Goal: Register for event/course

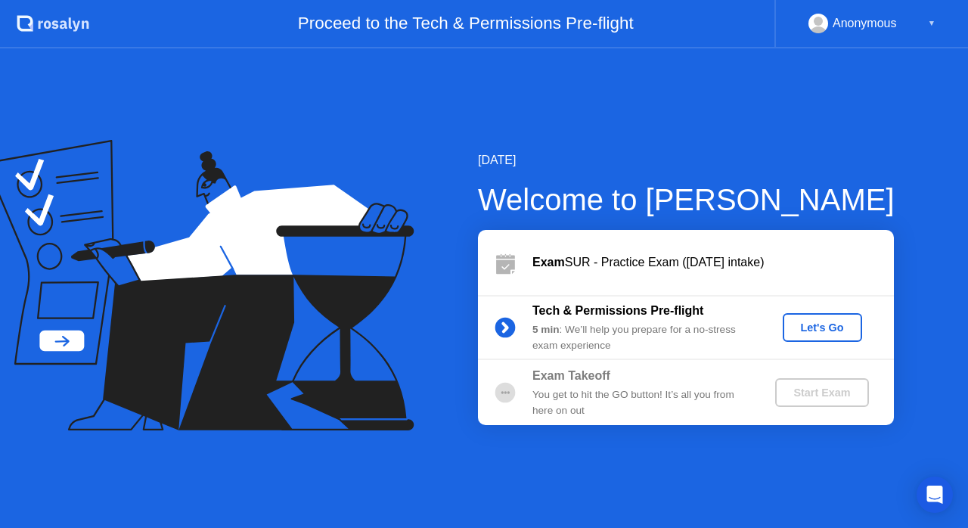
click at [812, 328] on div "Let's Go" at bounding box center [822, 327] width 67 height 12
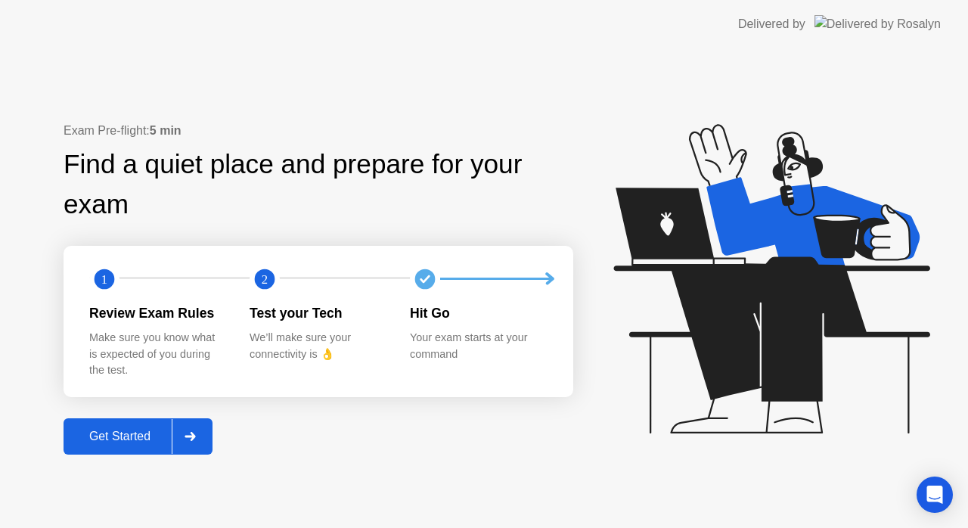
click at [147, 436] on div "Get Started" at bounding box center [120, 437] width 104 height 14
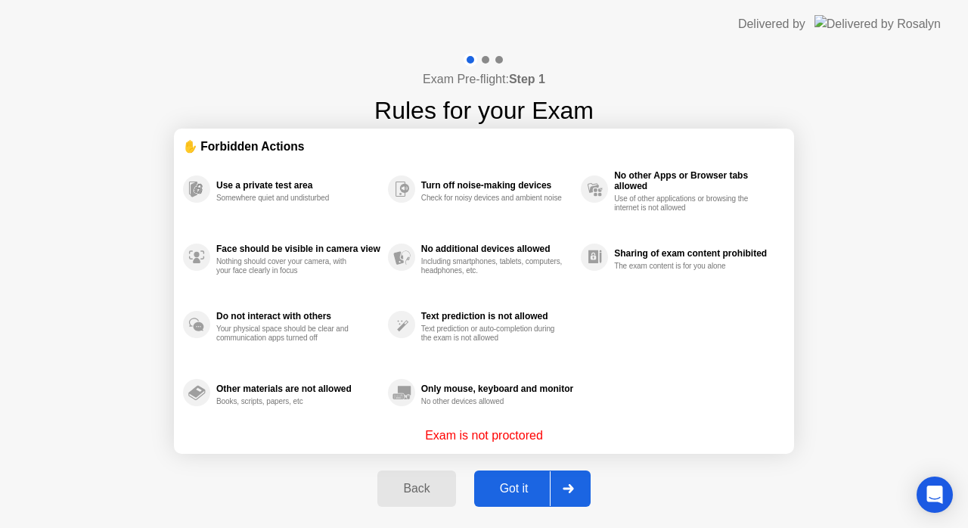
click at [526, 487] on div "Got it" at bounding box center [514, 489] width 71 height 14
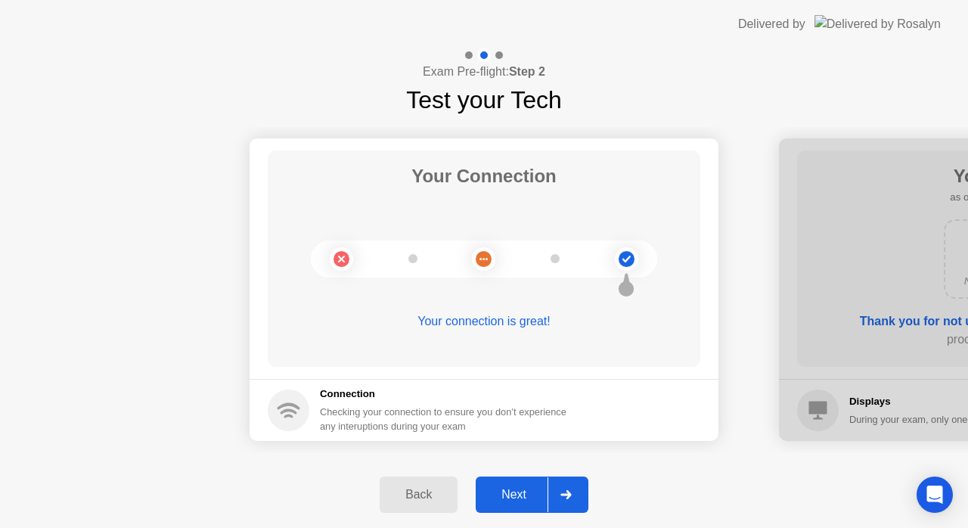
click at [526, 488] on div "Next" at bounding box center [513, 495] width 67 height 14
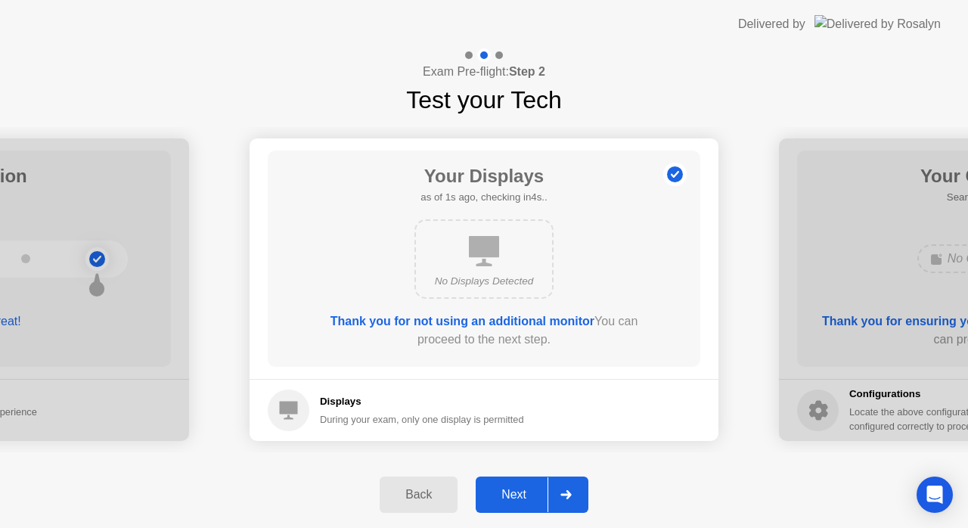
click at [526, 488] on div "Next" at bounding box center [513, 495] width 67 height 14
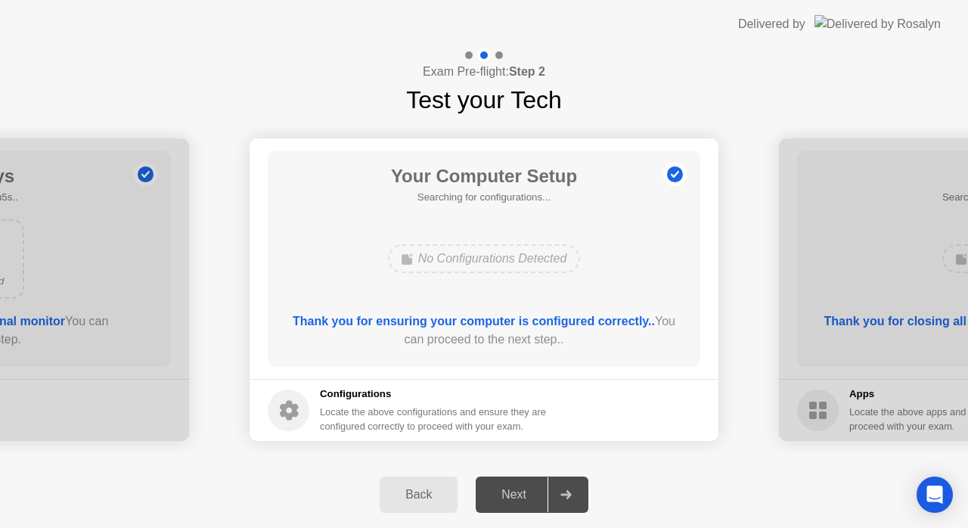
click at [526, 488] on div "Next" at bounding box center [513, 495] width 67 height 14
click at [519, 492] on div "Next" at bounding box center [513, 495] width 67 height 14
click at [566, 489] on div at bounding box center [566, 494] width 36 height 35
click at [428, 492] on div "Back" at bounding box center [418, 495] width 69 height 14
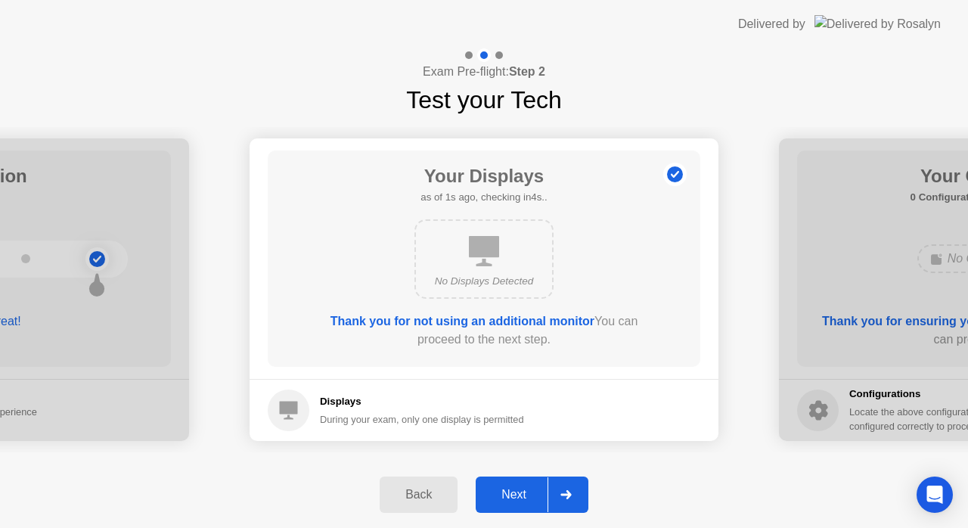
click at [549, 487] on div at bounding box center [566, 494] width 36 height 35
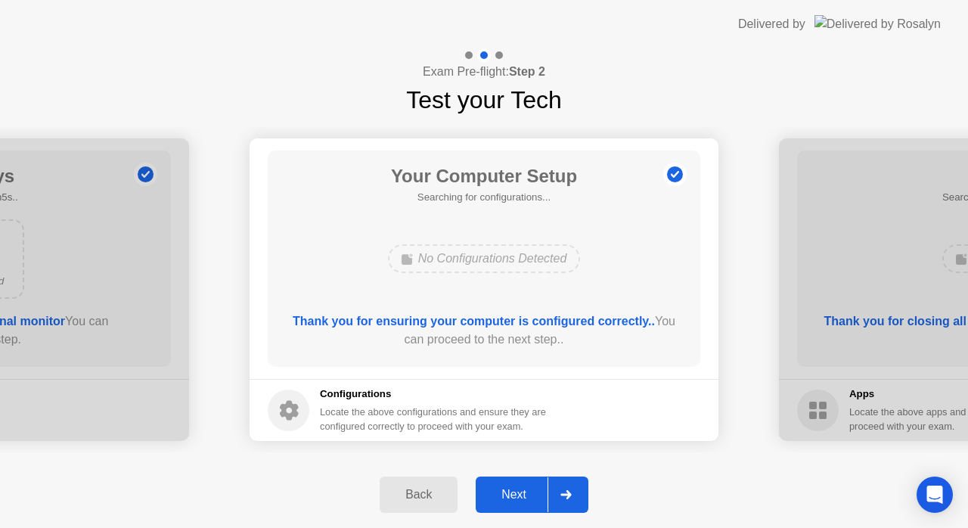
click at [549, 487] on div at bounding box center [566, 494] width 36 height 35
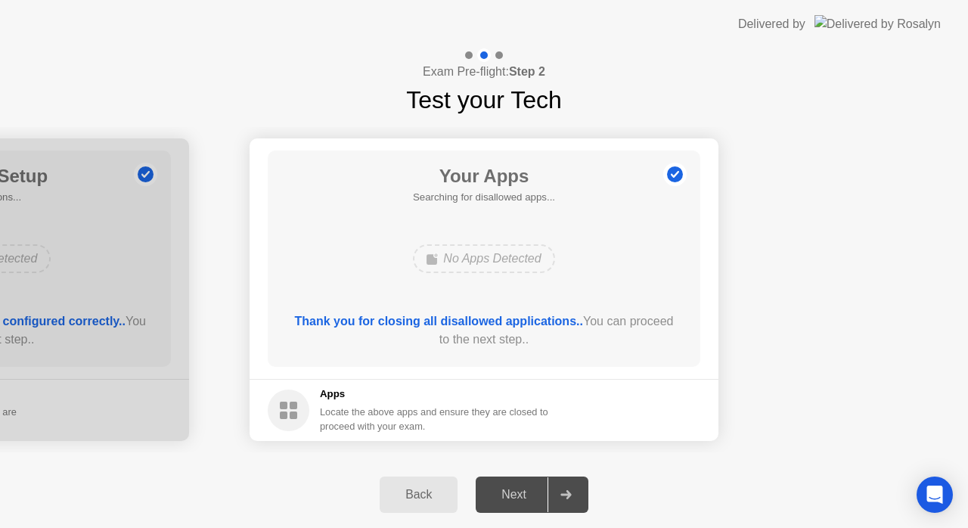
click at [421, 493] on div "Back" at bounding box center [418, 495] width 69 height 14
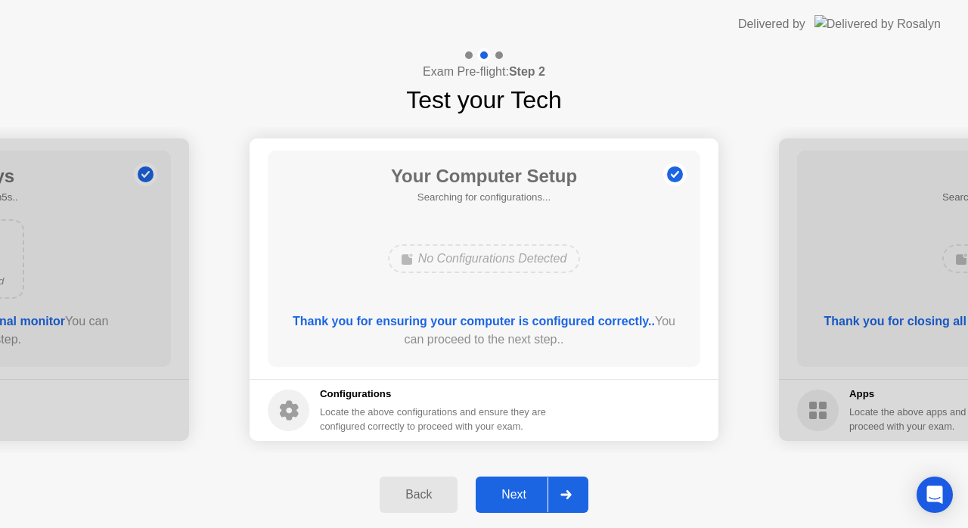
click at [504, 495] on div "Next" at bounding box center [513, 495] width 67 height 14
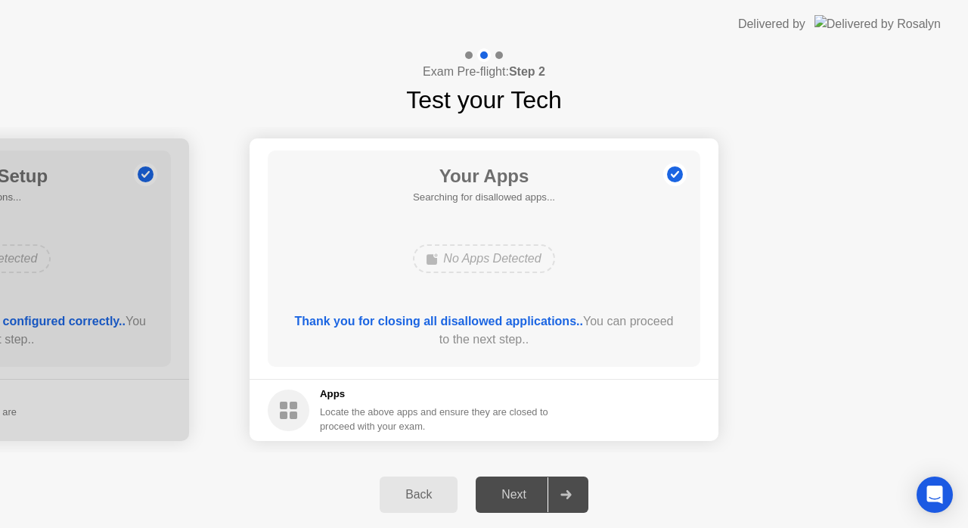
click at [548, 487] on div at bounding box center [566, 494] width 36 height 35
click at [499, 56] on div at bounding box center [499, 55] width 8 height 8
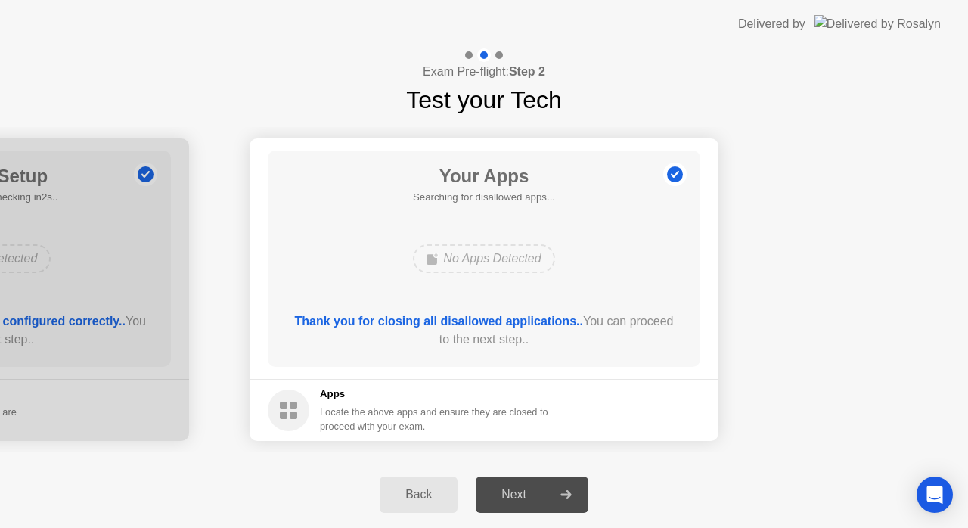
click at [499, 56] on div at bounding box center [499, 55] width 8 height 8
click at [427, 488] on div "Back" at bounding box center [418, 495] width 69 height 14
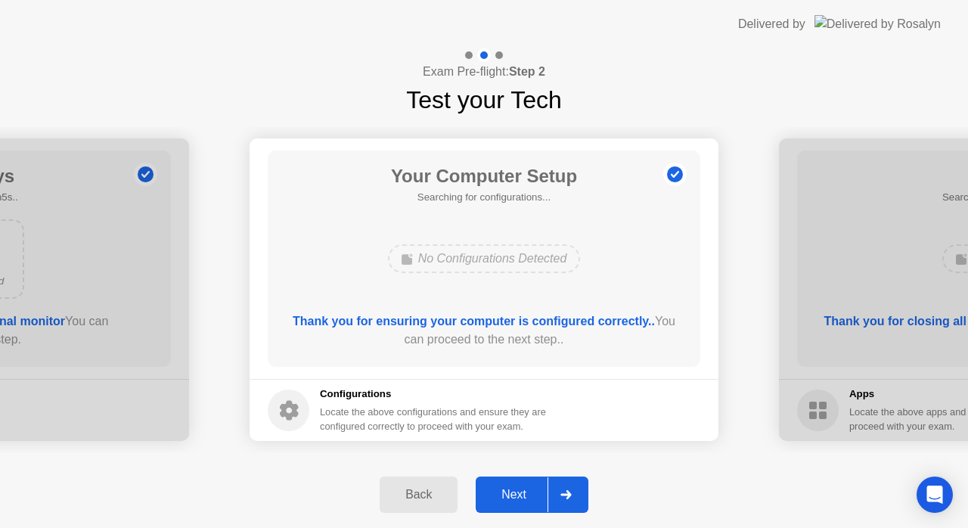
click at [424, 489] on div "Back" at bounding box center [418, 495] width 69 height 14
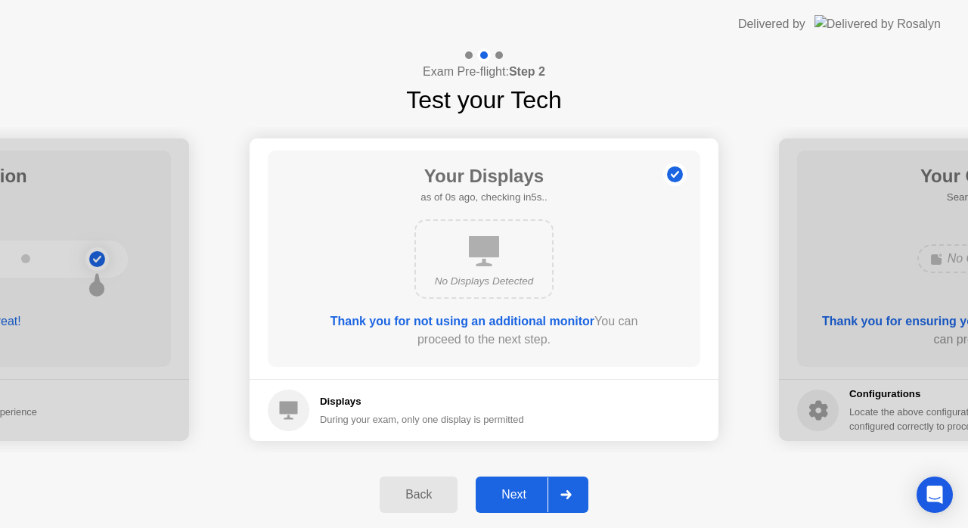
click at [554, 491] on div at bounding box center [566, 494] width 36 height 35
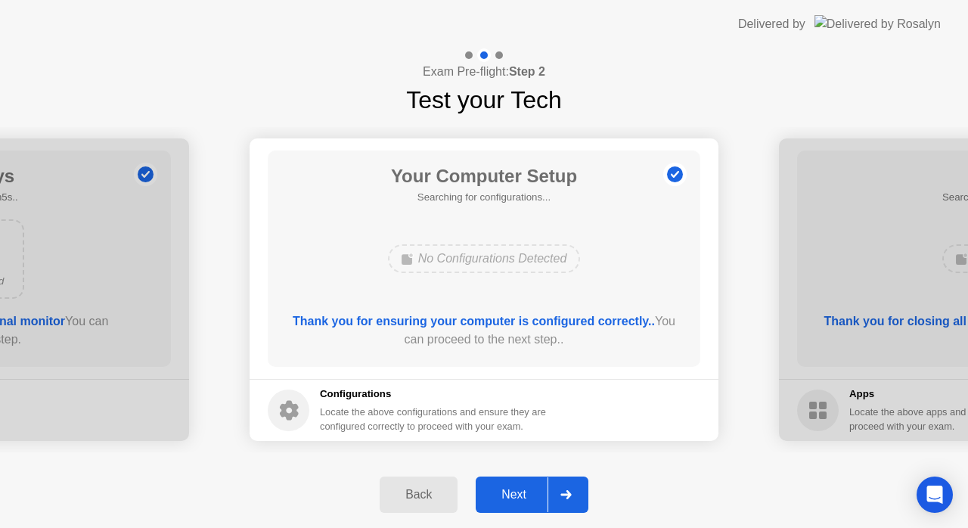
click at [554, 491] on div at bounding box center [566, 494] width 36 height 35
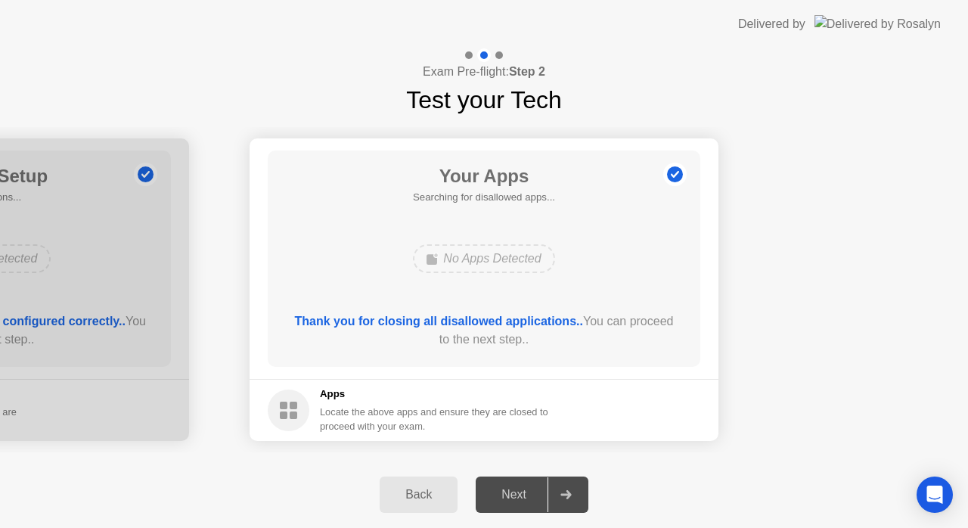
click at [554, 491] on div at bounding box center [566, 494] width 36 height 35
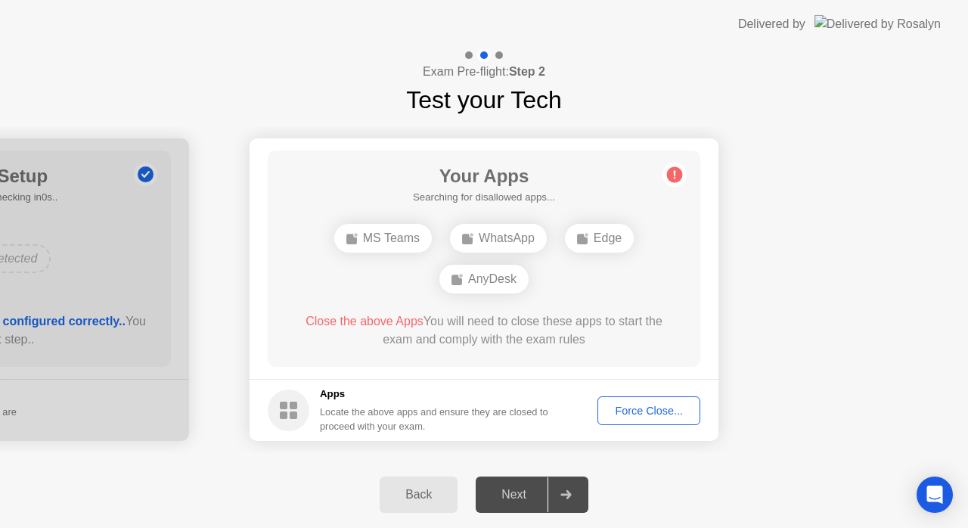
click at [627, 411] on div "Force Close..." at bounding box center [649, 411] width 92 height 12
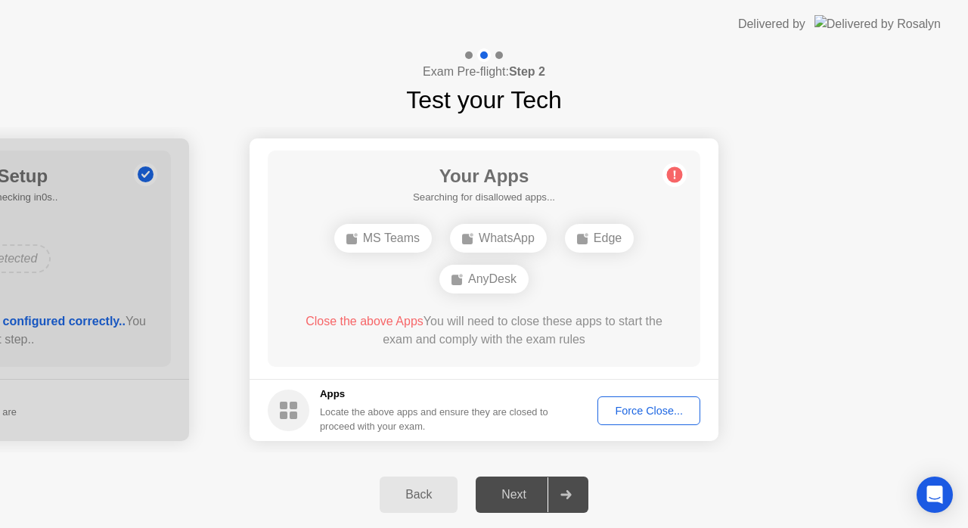
click at [647, 401] on button "Force Close..." at bounding box center [649, 410] width 103 height 29
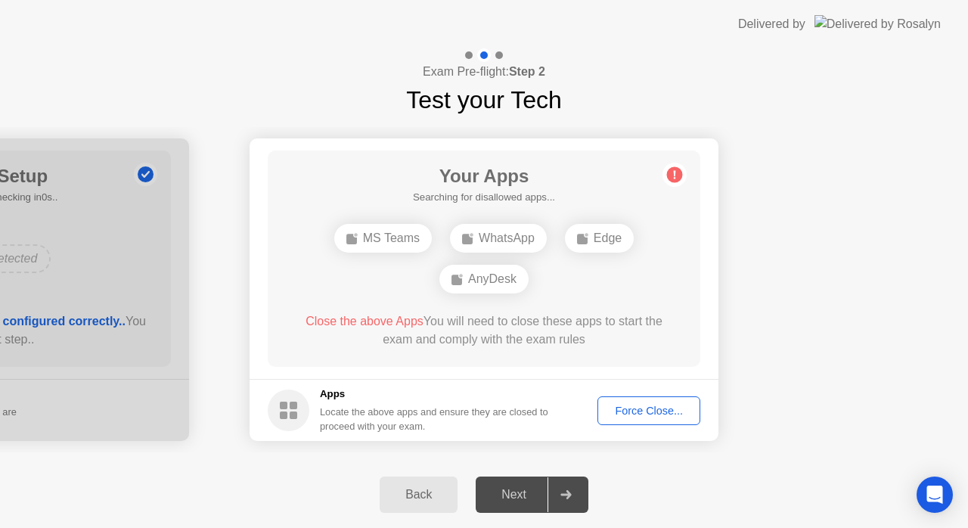
click at [638, 405] on div "Force Close..." at bounding box center [649, 411] width 92 height 12
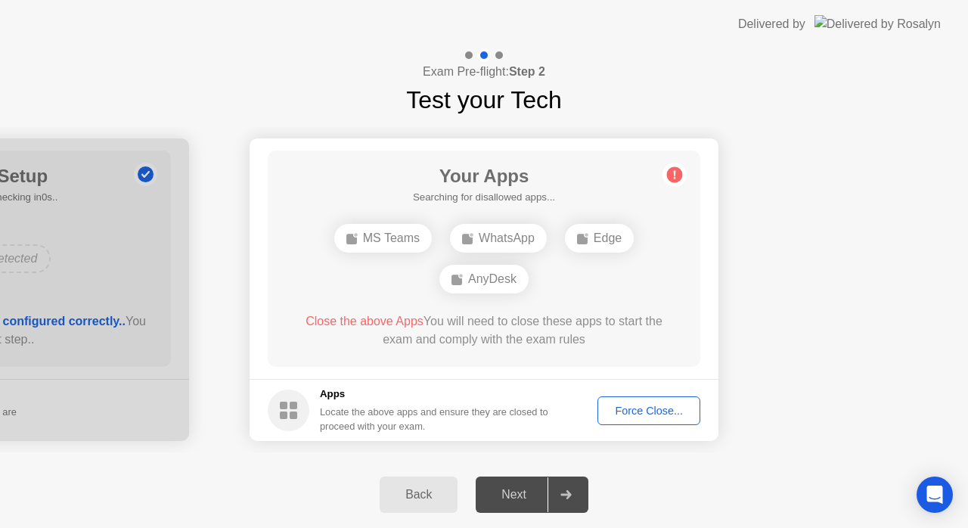
click at [642, 415] on div "Force Close..." at bounding box center [649, 411] width 92 height 12
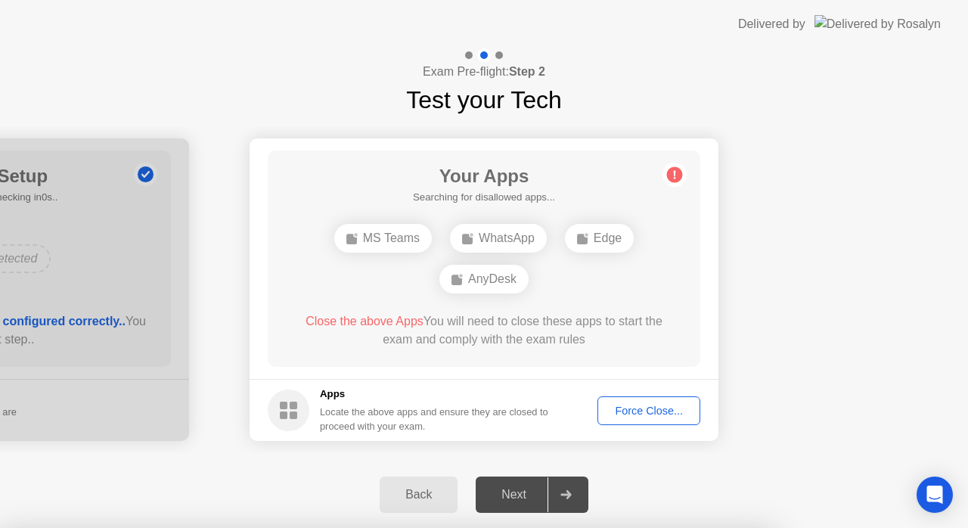
click at [967, 527] on div at bounding box center [484, 528] width 968 height 0
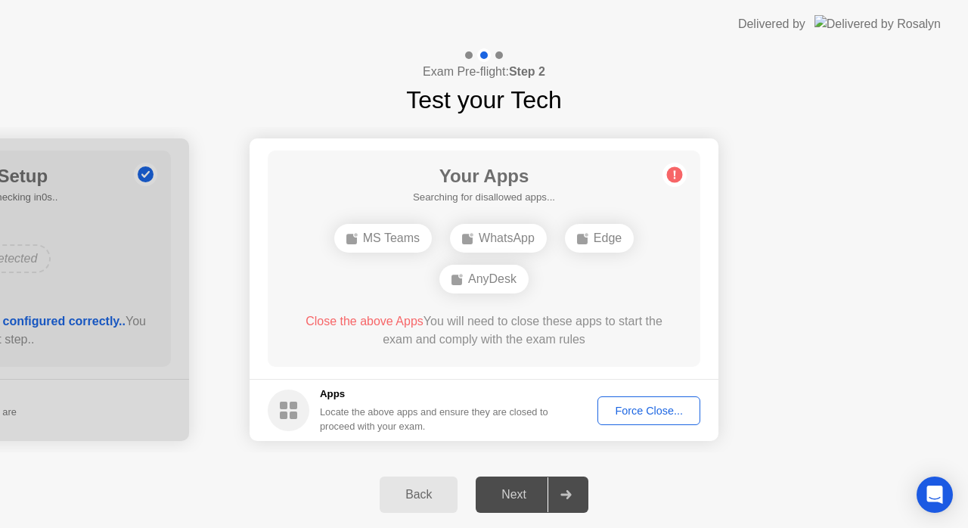
click at [650, 409] on div "Force Close..." at bounding box center [649, 411] width 92 height 12
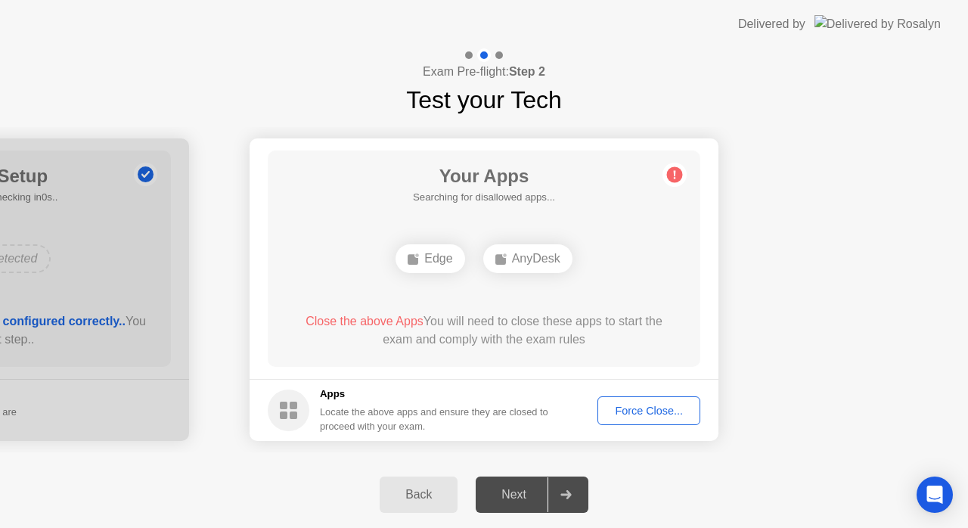
click at [623, 405] on div "Force Close..." at bounding box center [649, 411] width 92 height 12
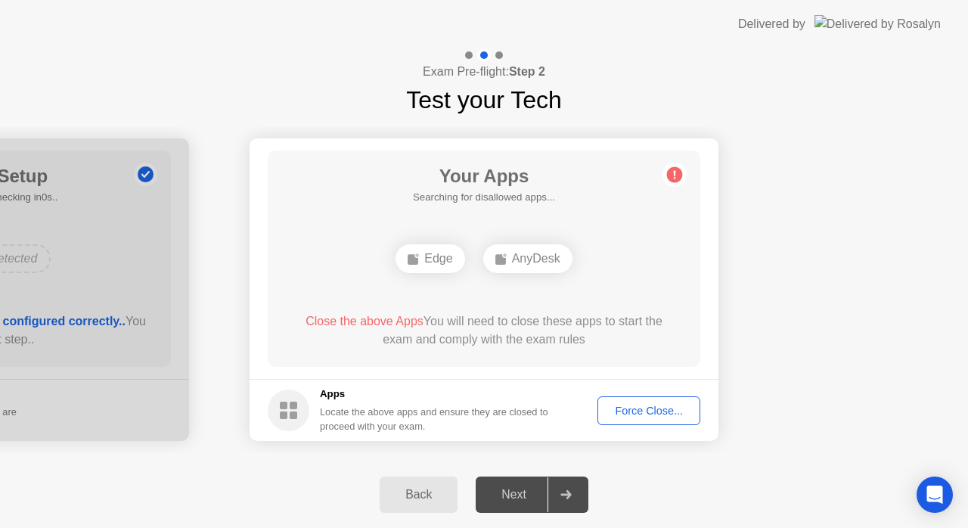
click at [634, 405] on div "Force Close..." at bounding box center [649, 411] width 92 height 12
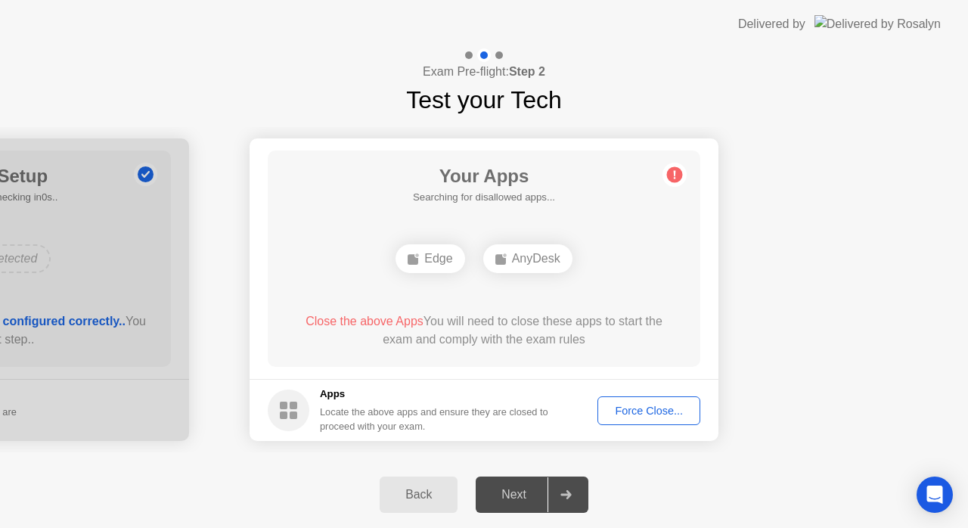
click at [634, 398] on button "Force Close..." at bounding box center [649, 410] width 103 height 29
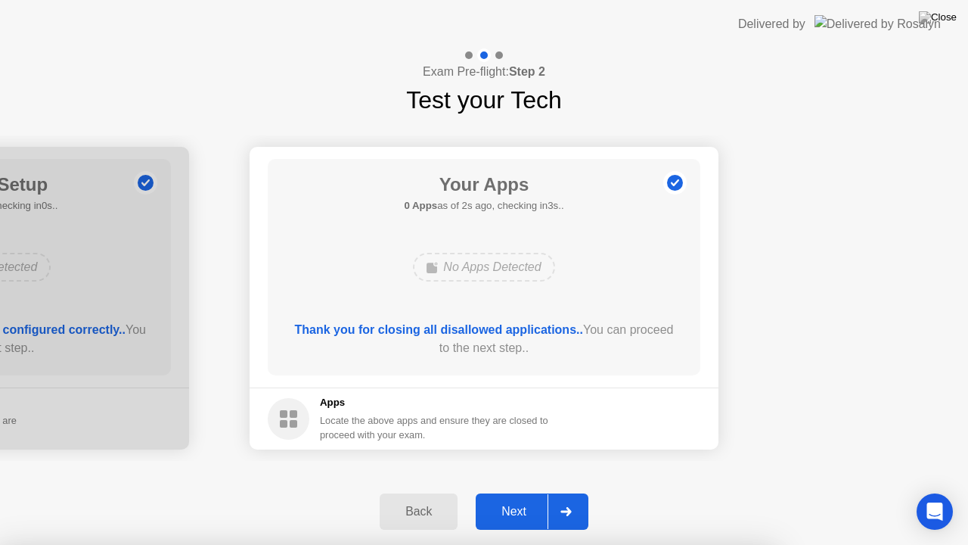
click at [519, 508] on div "Next" at bounding box center [513, 512] width 67 height 14
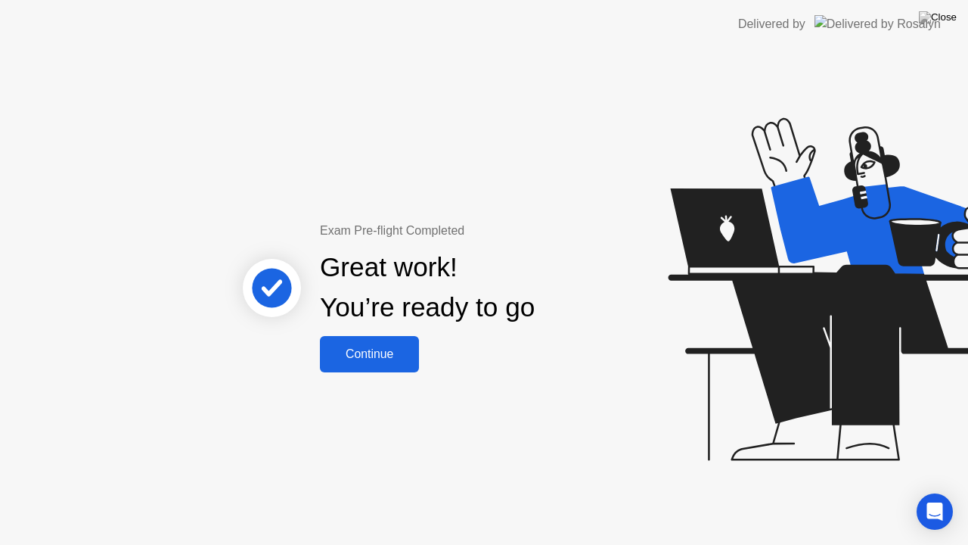
click at [390, 357] on div "Continue" at bounding box center [369, 354] width 90 height 14
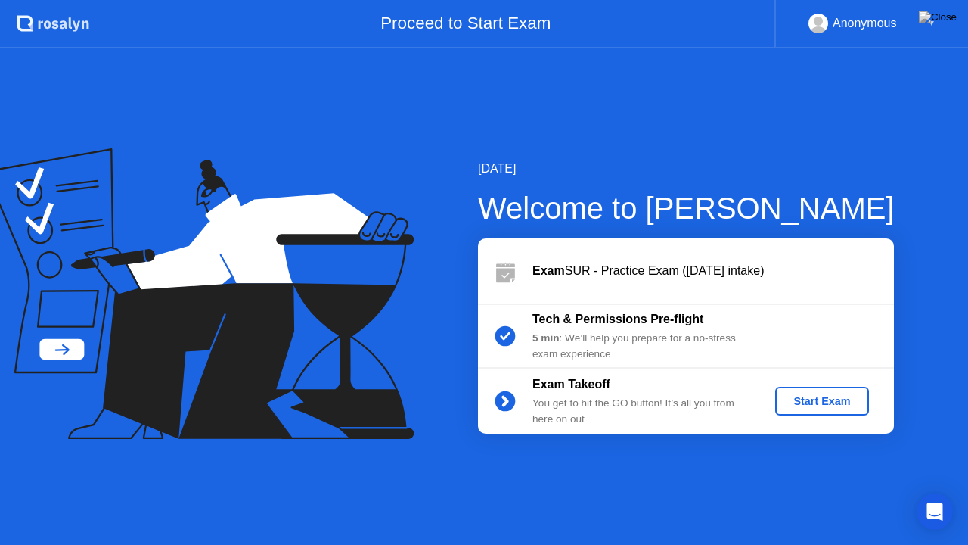
click at [817, 395] on div "Start Exam" at bounding box center [821, 401] width 81 height 12
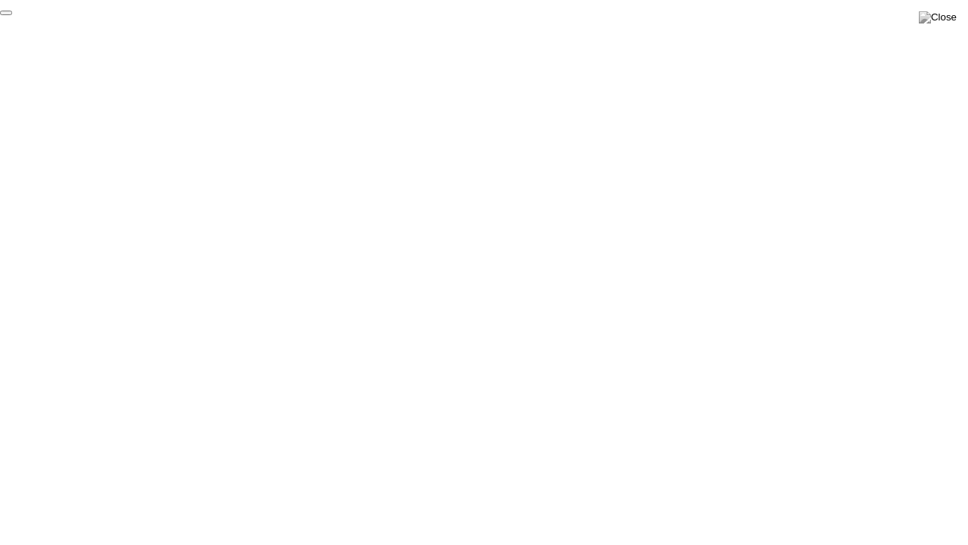
click div "End Proctoring Session"
